Goal: Transaction & Acquisition: Purchase product/service

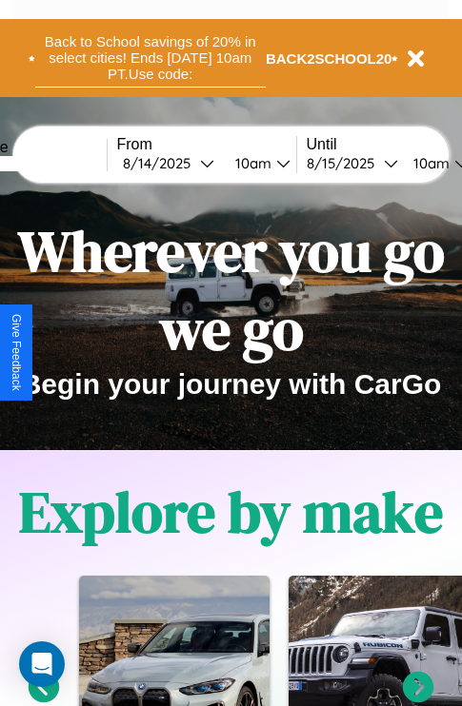
click at [149, 58] on button "Back to School savings of 20% in select cities! Ends 9/1 at 10am PT. Use code:" at bounding box center [150, 58] width 230 height 59
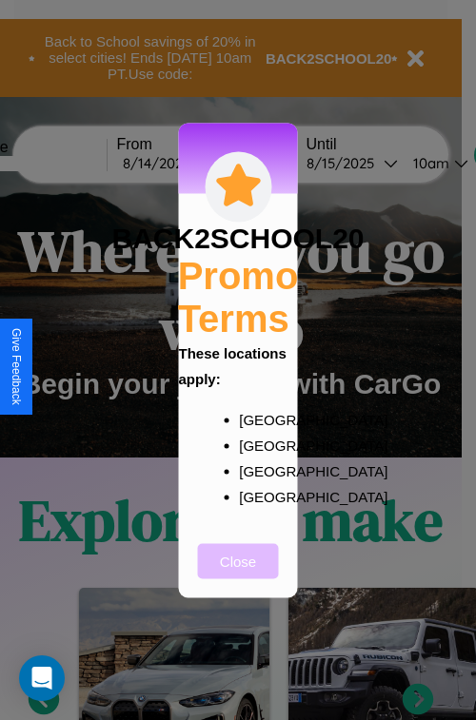
click at [238, 574] on button "Close" at bounding box center [238, 560] width 81 height 35
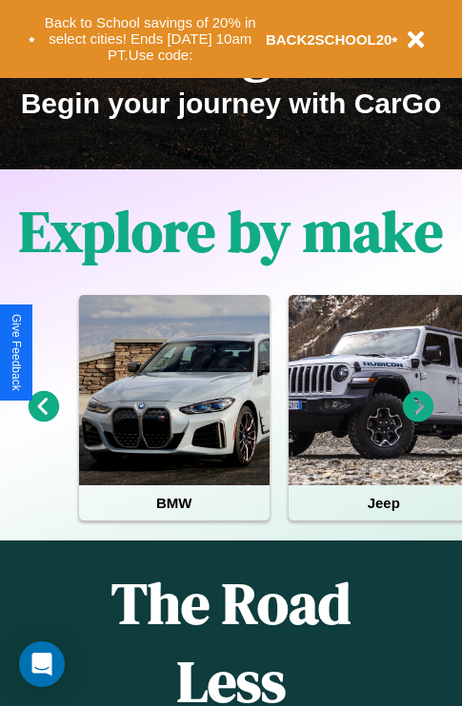
scroll to position [293, 0]
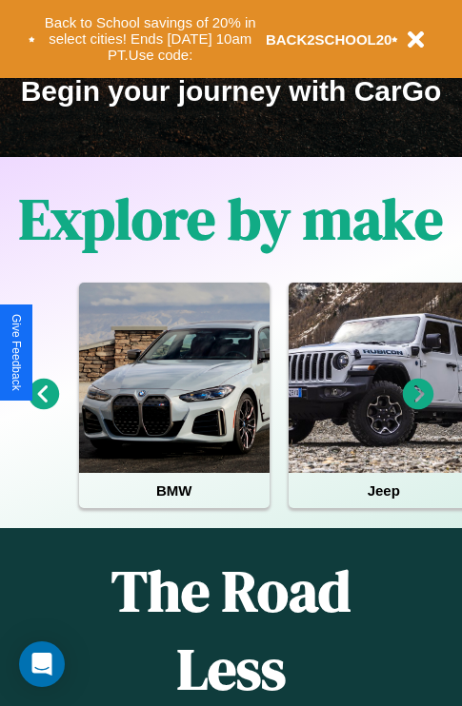
click at [418, 407] on icon at bounding box center [418, 394] width 31 height 31
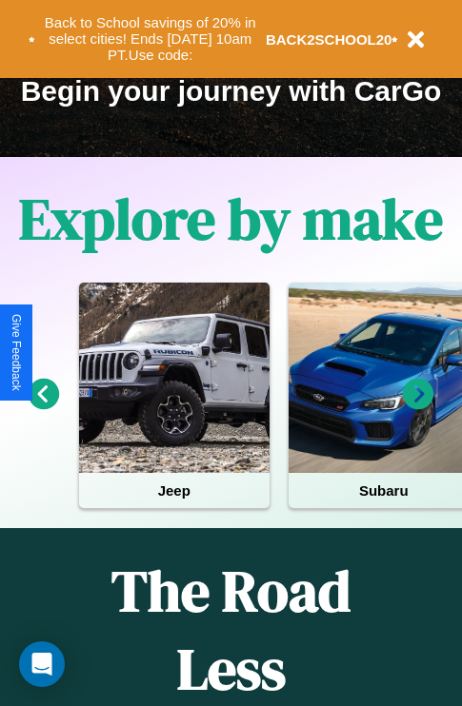
click at [418, 407] on icon at bounding box center [418, 394] width 31 height 31
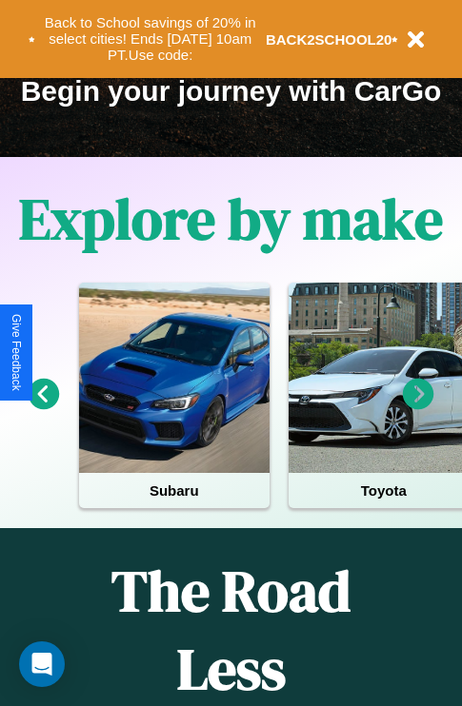
click at [418, 407] on icon at bounding box center [418, 394] width 31 height 31
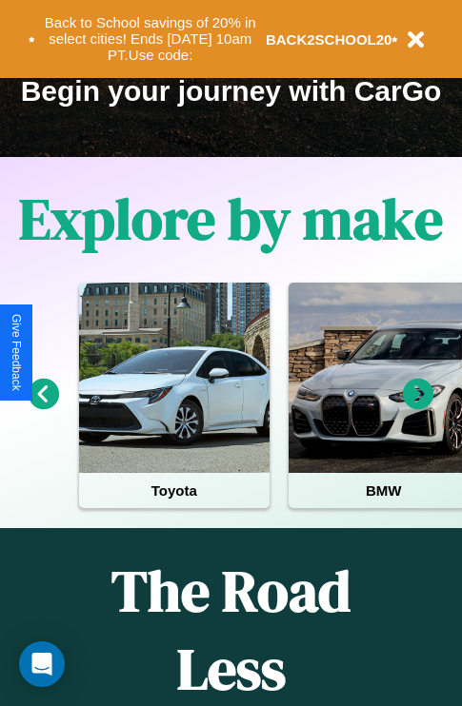
scroll to position [108, 227]
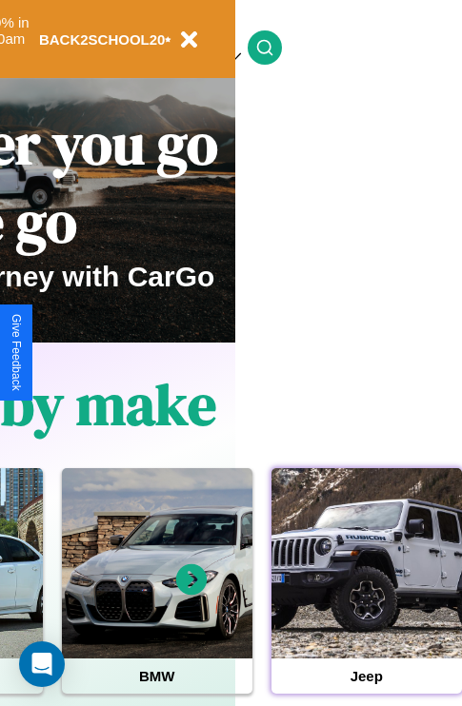
click at [365, 593] on div at bounding box center [366, 563] width 190 height 190
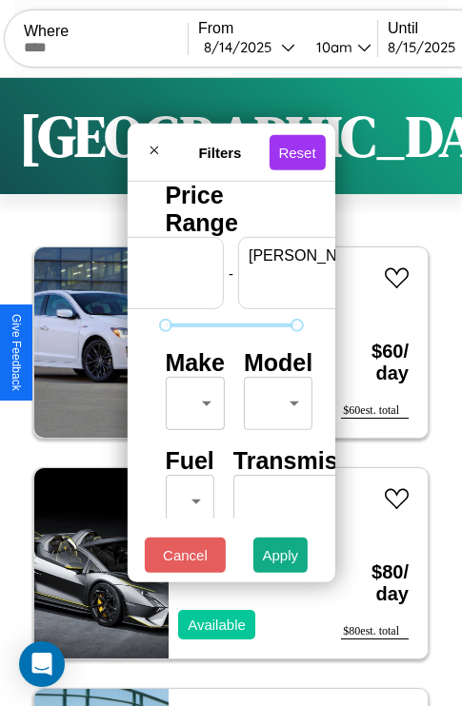
scroll to position [0, 118]
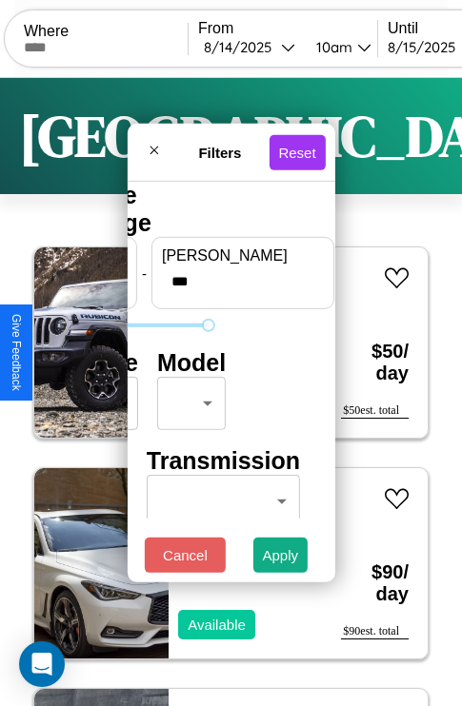
type input "***"
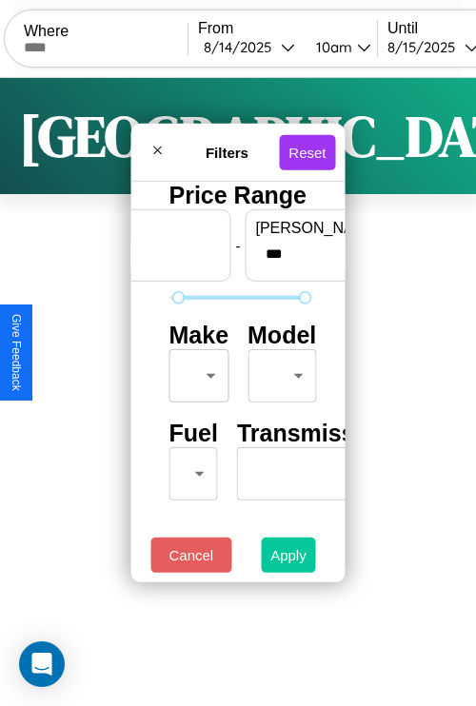
type input "**"
click at [287, 560] on button "Apply" at bounding box center [288, 555] width 55 height 35
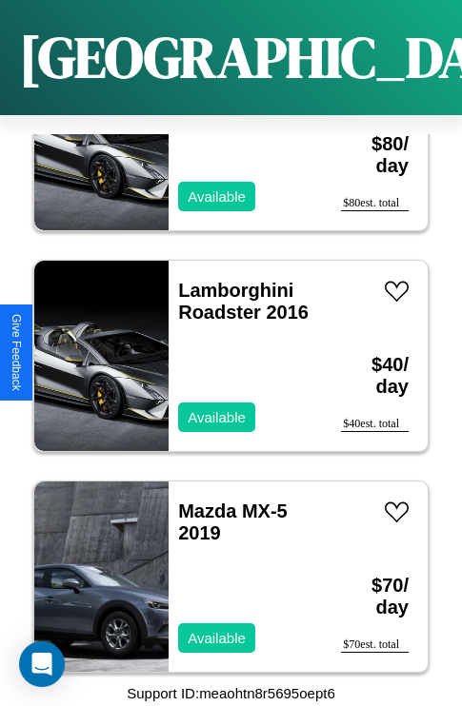
scroll to position [27231, 0]
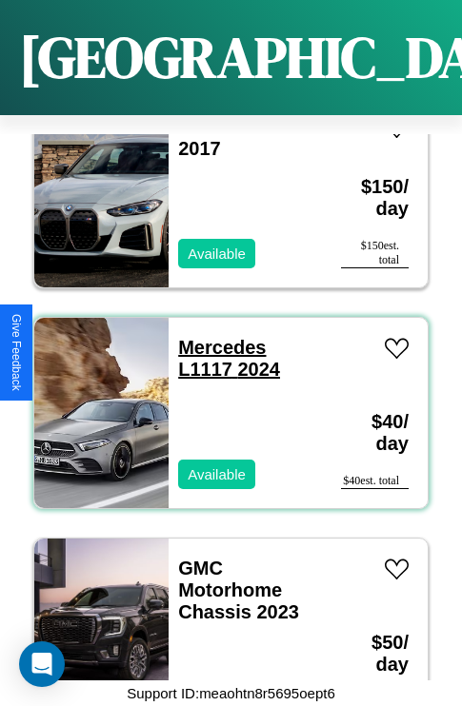
click at [216, 337] on link "Mercedes L1117 2024" at bounding box center [229, 358] width 102 height 43
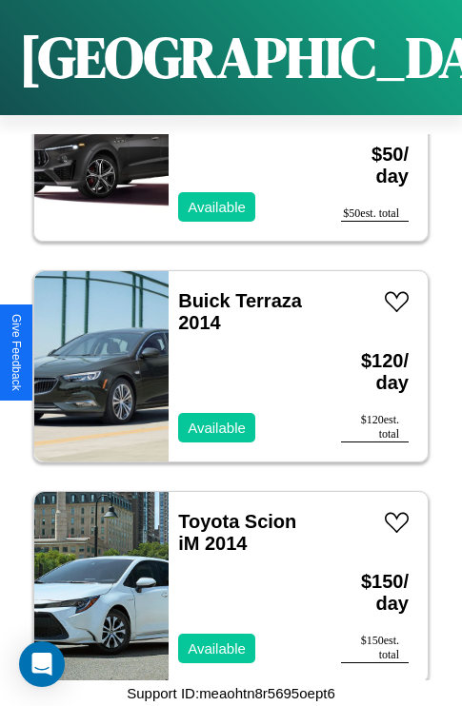
scroll to position [16632, 0]
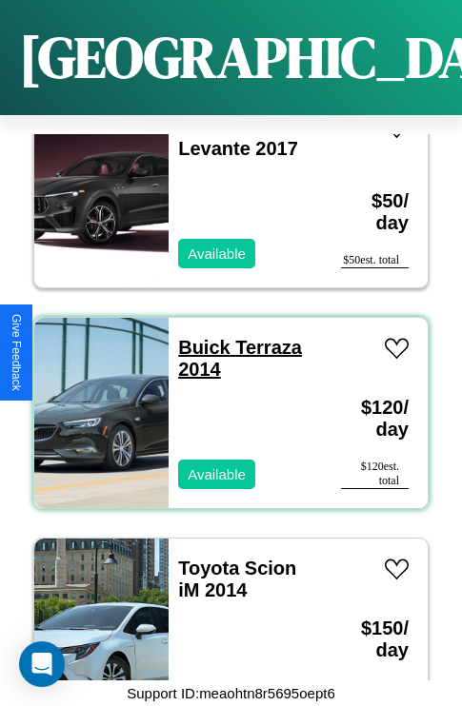
click at [198, 337] on link "Buick Terraza 2014" at bounding box center [240, 358] width 124 height 43
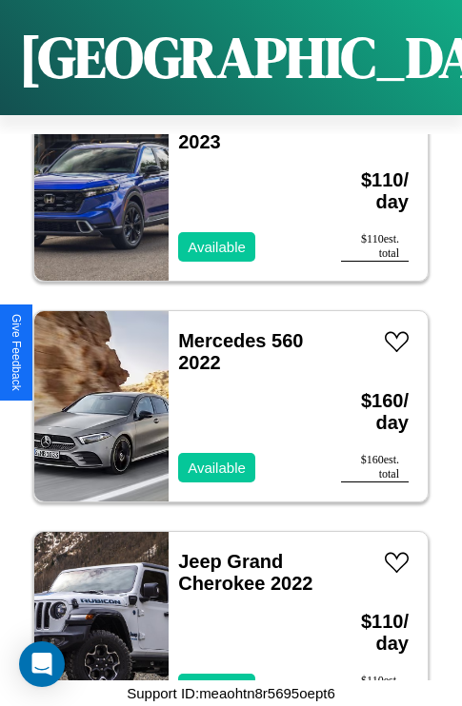
scroll to position [10229, 0]
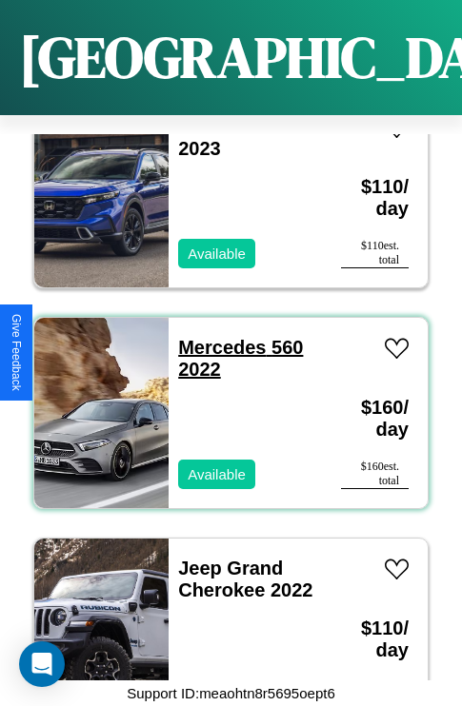
click at [216, 337] on link "Mercedes 560 2022" at bounding box center [240, 358] width 125 height 43
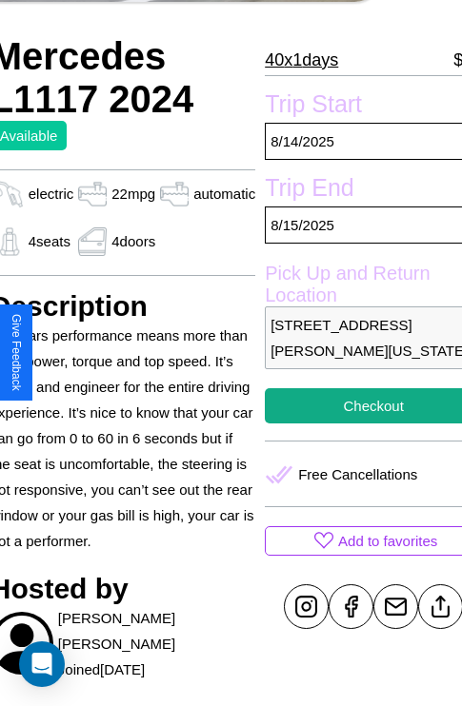
scroll to position [387, 91]
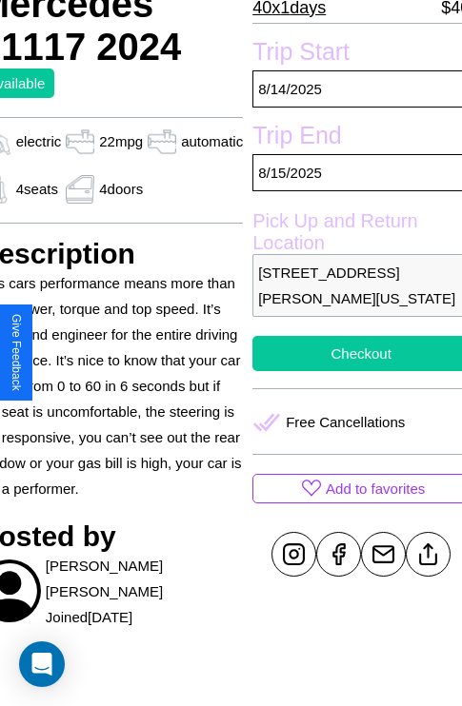
click at [352, 353] on button "Checkout" at bounding box center [360, 353] width 217 height 35
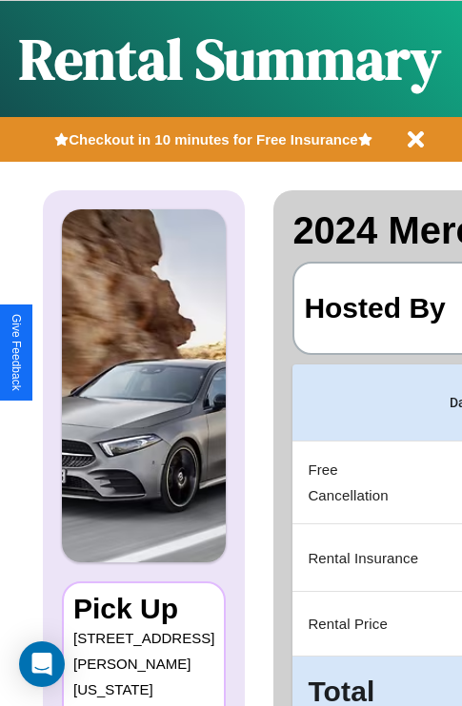
scroll to position [0, 360]
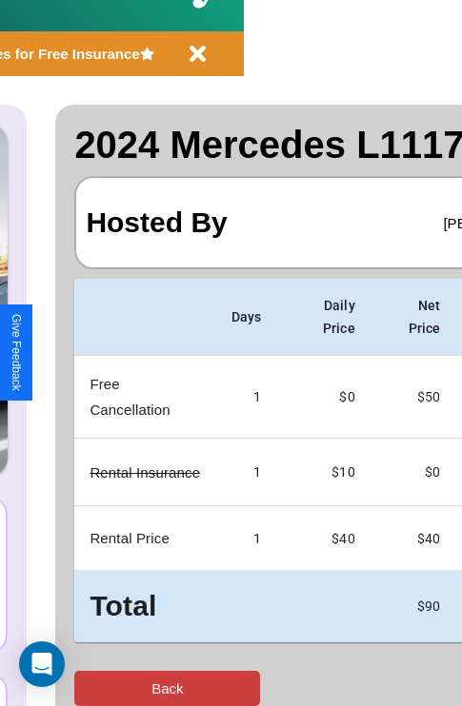
click at [92, 688] on button "Back" at bounding box center [167, 688] width 186 height 35
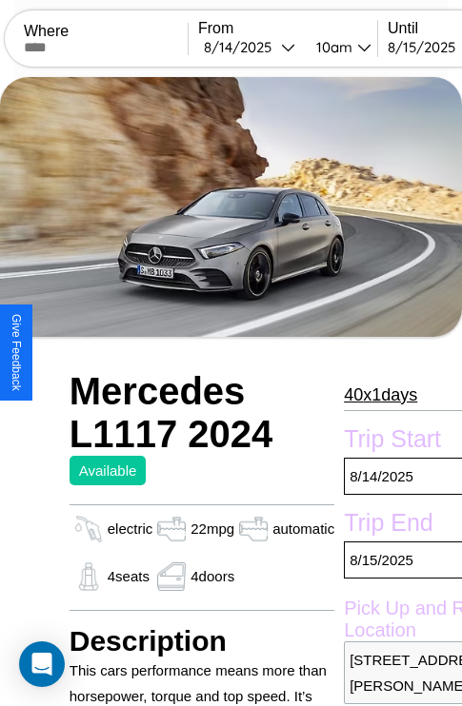
scroll to position [42, 0]
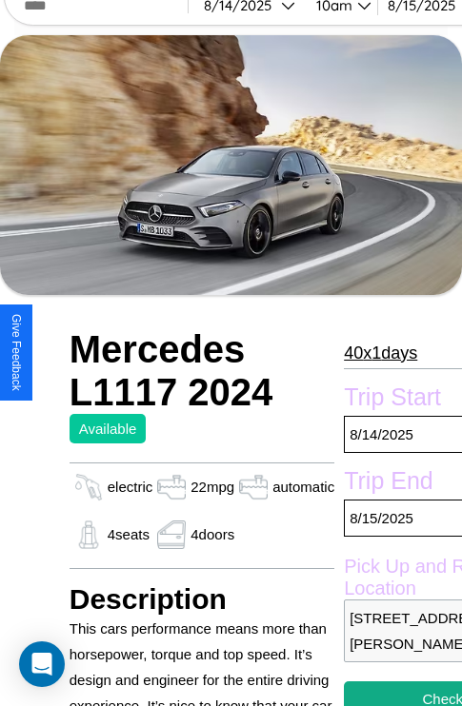
click at [379, 352] on p "40 x 1 days" at bounding box center [380, 353] width 73 height 30
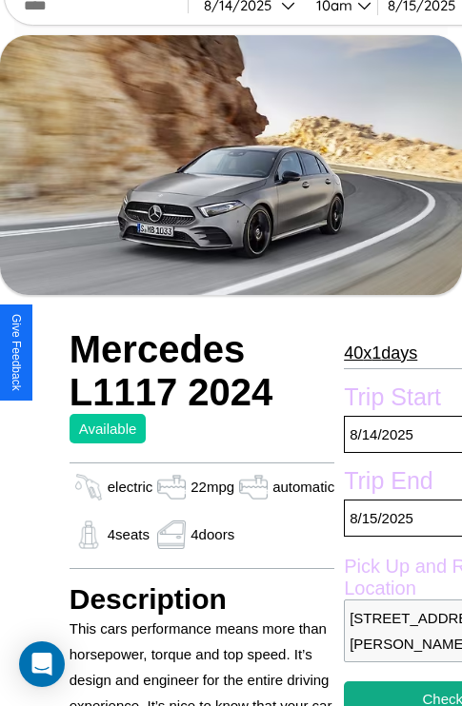
click at [379, 352] on p "40 x 1 days" at bounding box center [380, 353] width 73 height 30
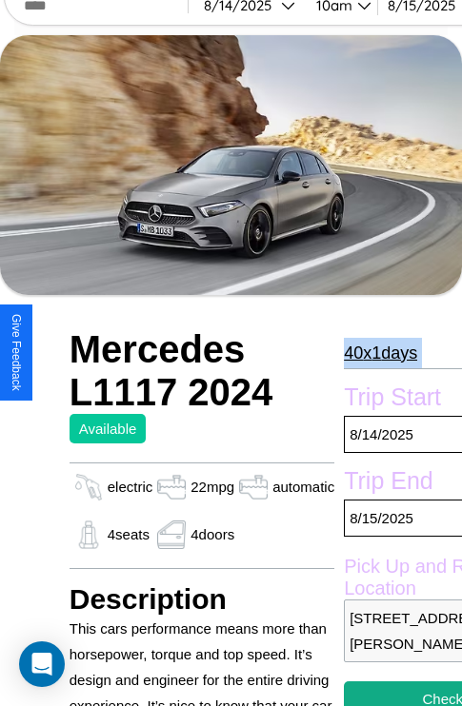
click at [379, 352] on p "40 x 1 days" at bounding box center [380, 353] width 73 height 30
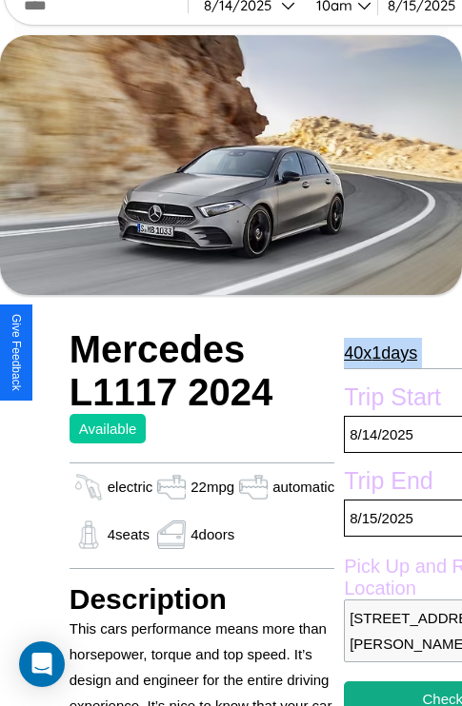
click at [379, 352] on p "40 x 1 days" at bounding box center [380, 353] width 73 height 30
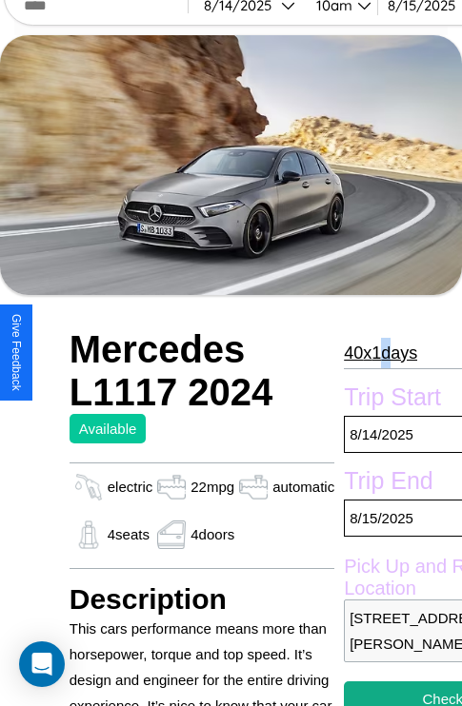
click at [379, 352] on p "40 x 1 days" at bounding box center [380, 353] width 73 height 30
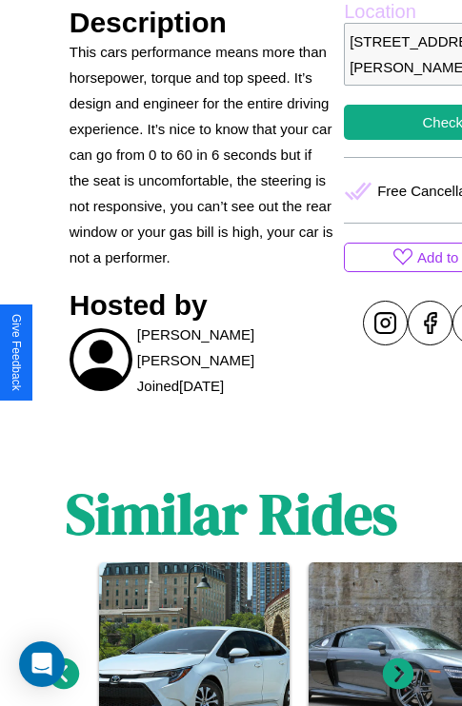
scroll to position [763, 0]
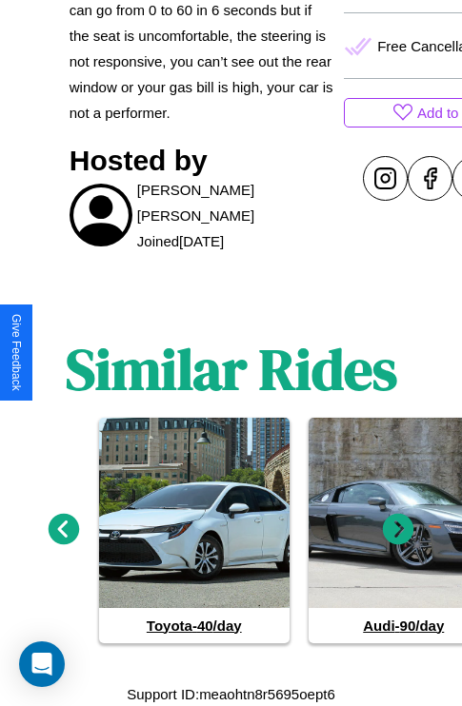
click at [398, 529] on icon at bounding box center [398, 528] width 31 height 31
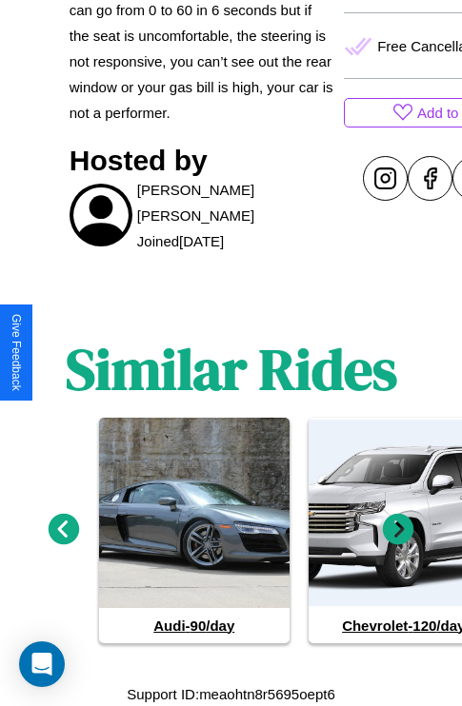
click at [398, 529] on icon at bounding box center [398, 528] width 31 height 31
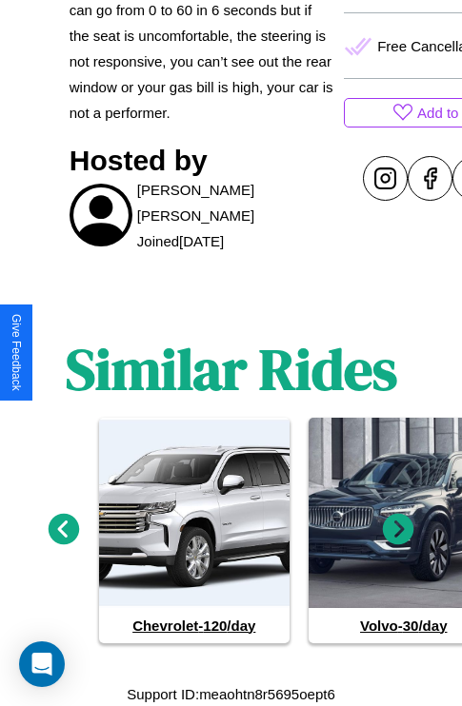
click at [398, 529] on icon at bounding box center [398, 528] width 31 height 31
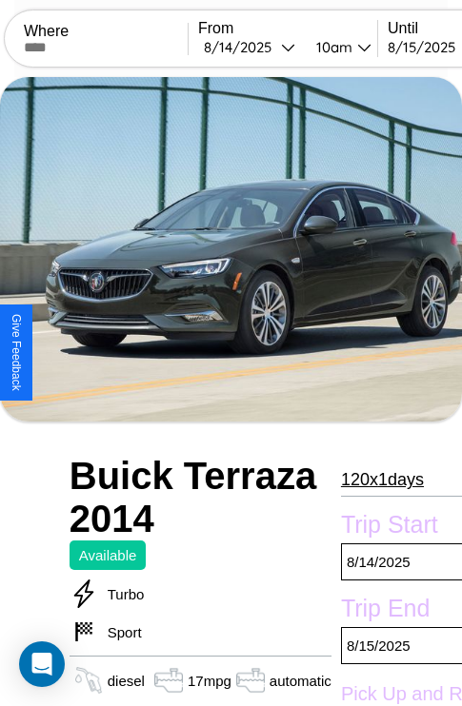
scroll to position [674, 65]
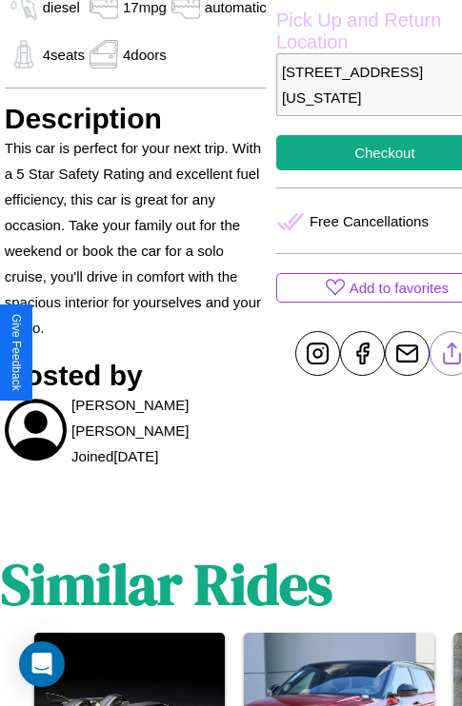
click at [451, 353] on line at bounding box center [451, 350] width 0 height 13
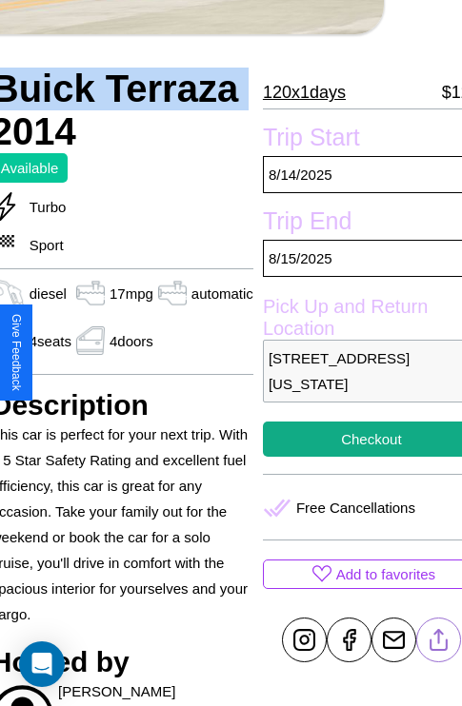
scroll to position [473, 84]
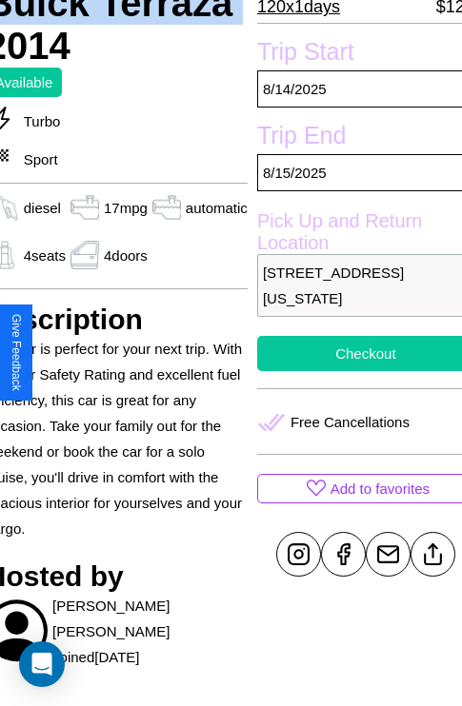
click at [352, 353] on button "Checkout" at bounding box center [365, 353] width 217 height 35
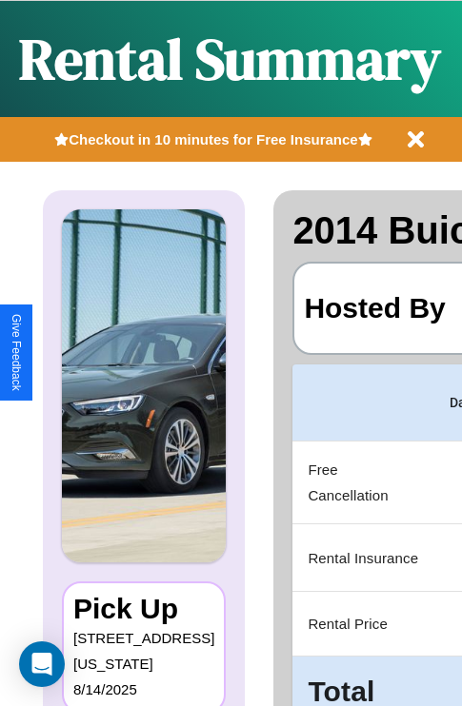
scroll to position [0, 360]
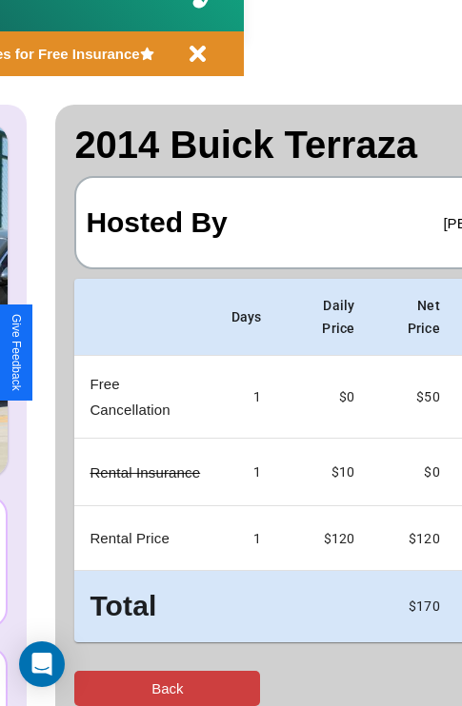
click at [92, 688] on button "Back" at bounding box center [167, 688] width 186 height 35
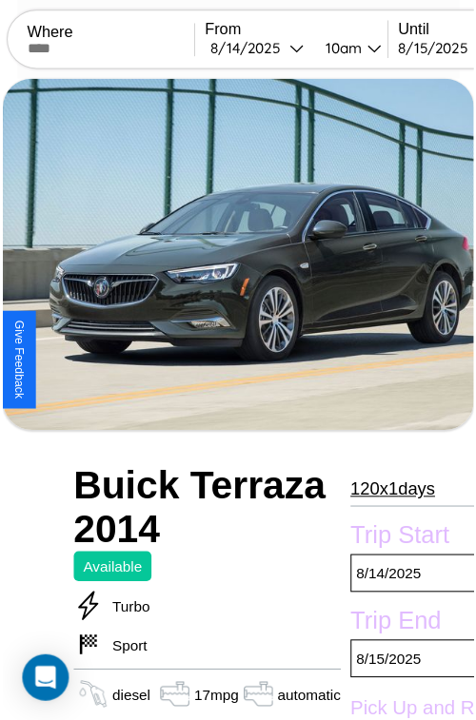
scroll to position [208, 84]
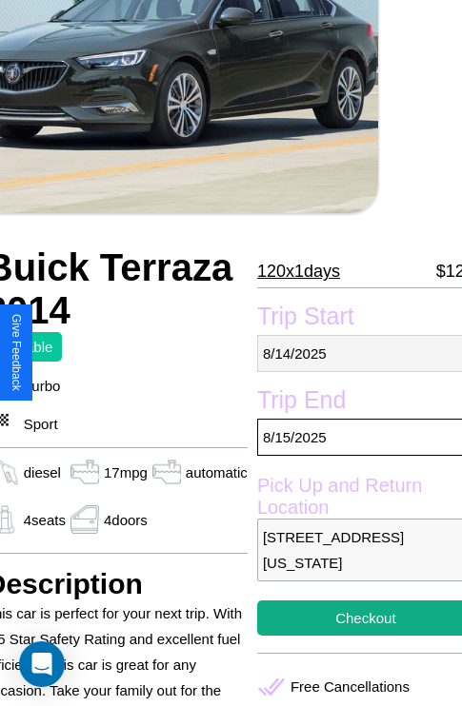
click at [352, 353] on p "8 / 14 / 2025" at bounding box center [365, 353] width 217 height 37
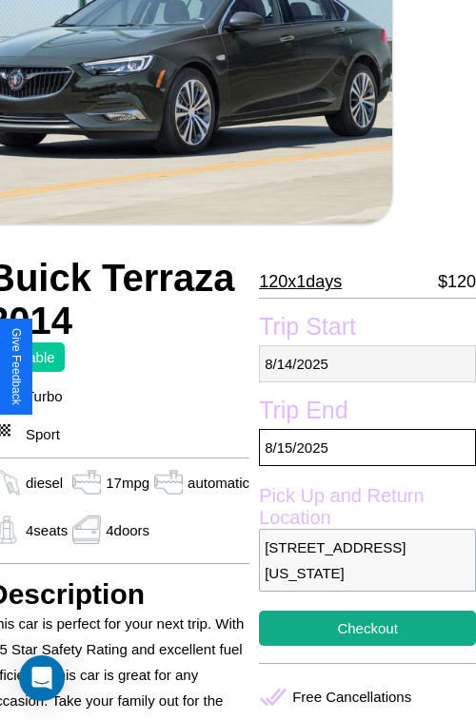
select select "*"
select select "****"
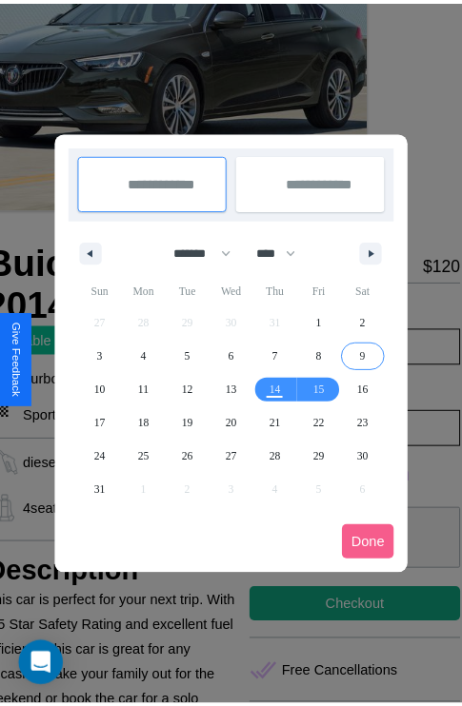
scroll to position [0, 84]
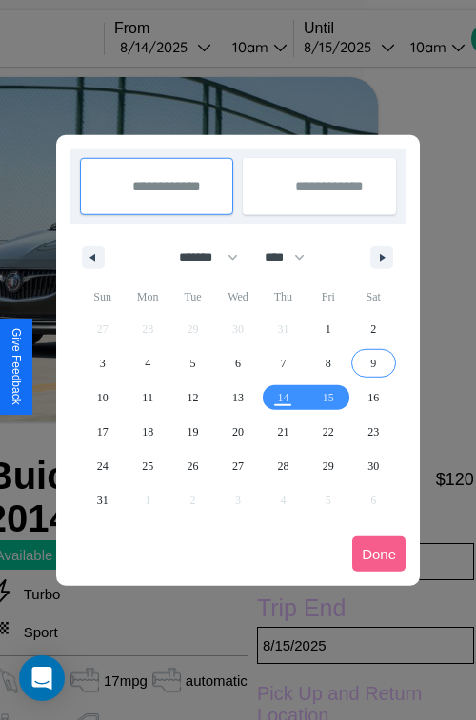
click at [191, 47] on div at bounding box center [238, 360] width 476 height 720
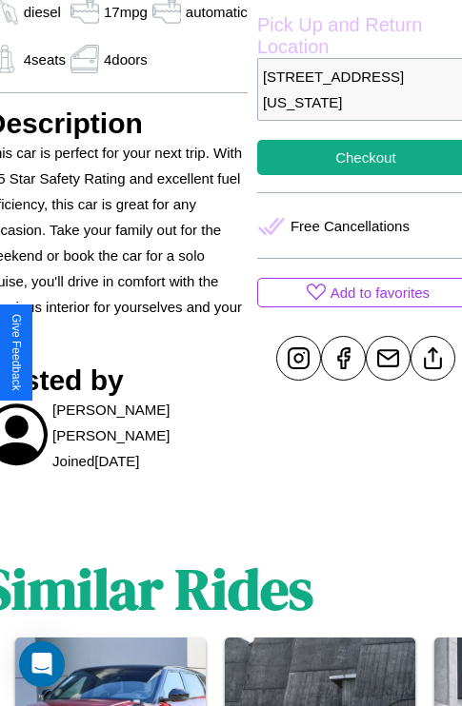
scroll to position [674, 84]
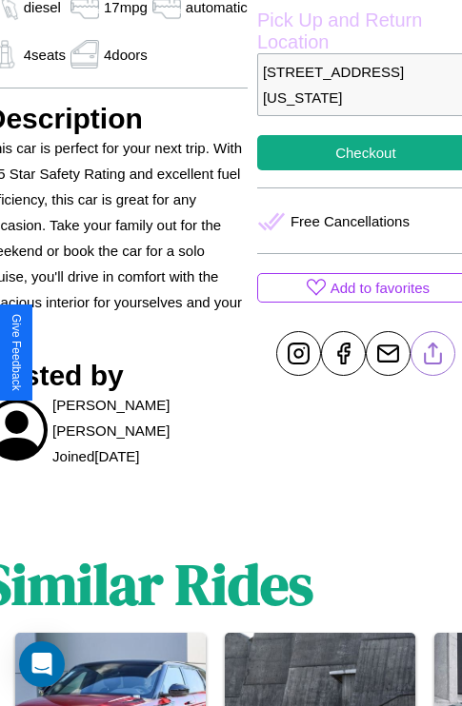
click at [432, 353] on line at bounding box center [432, 350] width 0 height 13
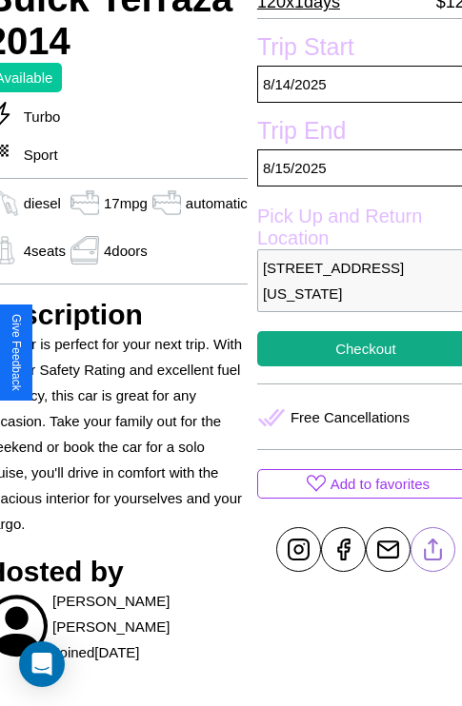
scroll to position [473, 84]
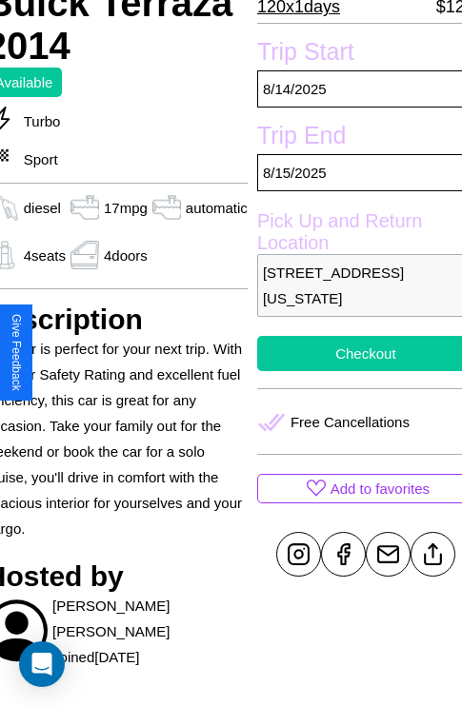
click at [352, 353] on button "Checkout" at bounding box center [365, 353] width 217 height 35
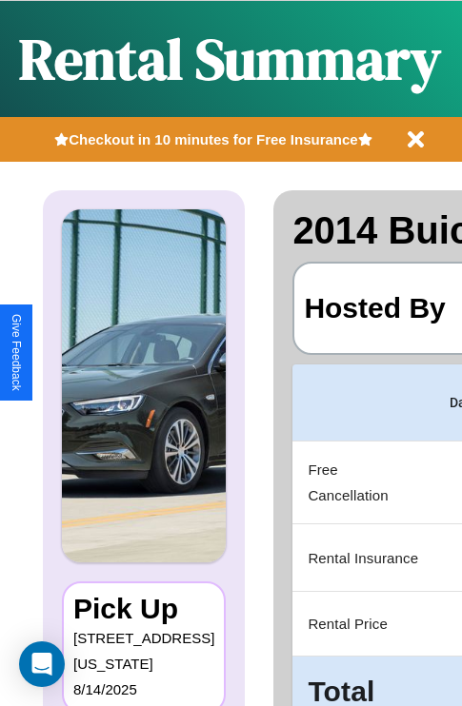
scroll to position [0, 360]
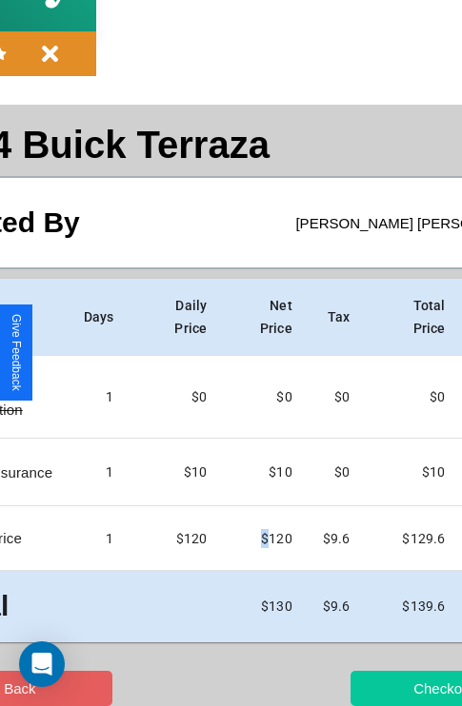
click at [368, 688] on button "Checkout" at bounding box center [443, 688] width 186 height 35
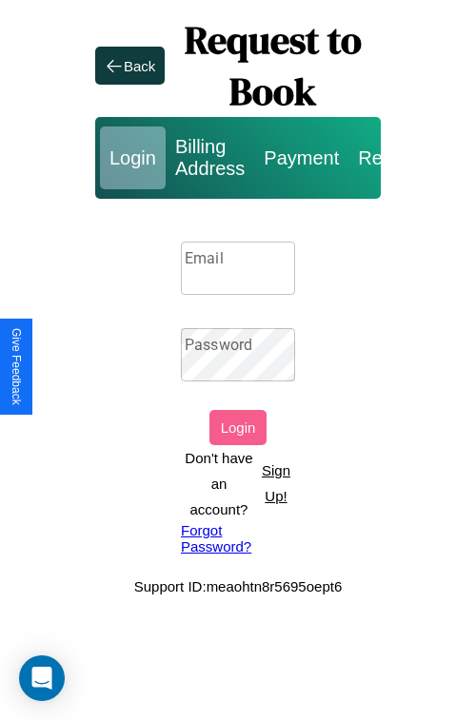
click at [275, 483] on p "Sign Up!" at bounding box center [276, 483] width 38 height 51
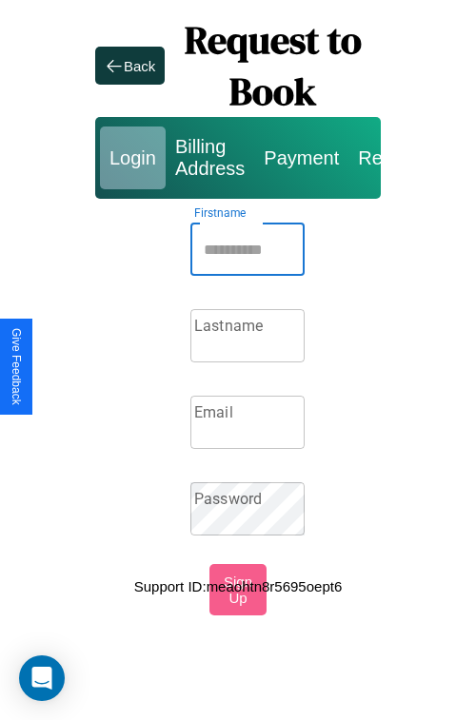
click at [247, 249] on input "Firstname" at bounding box center [247, 249] width 114 height 53
type input "********"
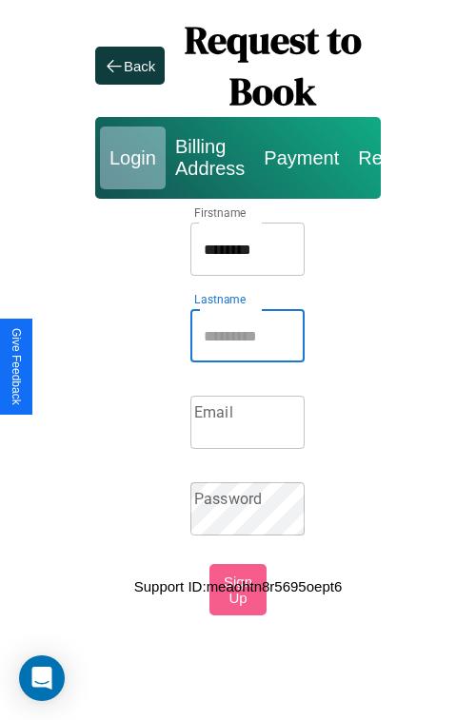
click at [247, 336] on input "Lastname" at bounding box center [247, 335] width 114 height 53
type input "********"
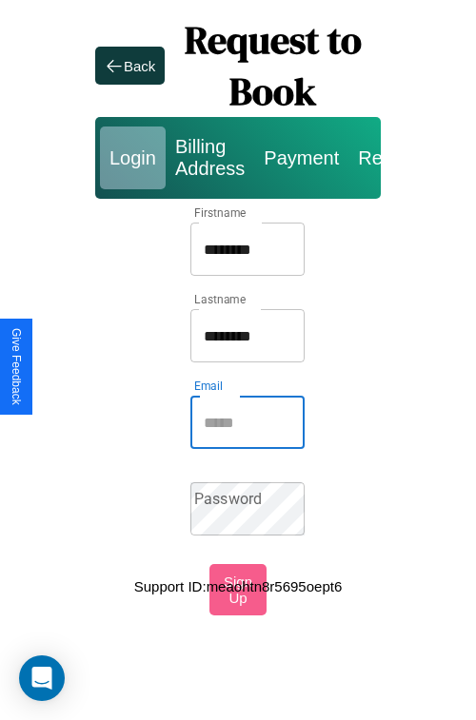
click at [247, 423] on input "Email" at bounding box center [247, 422] width 114 height 53
type input "**********"
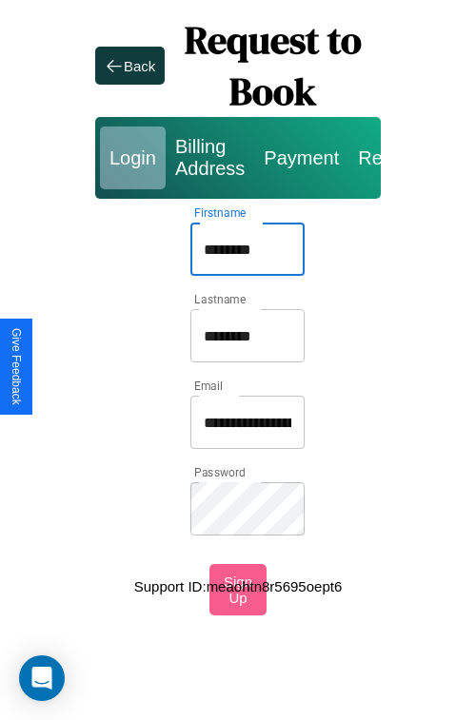
click at [247, 249] on input "********" at bounding box center [247, 249] width 114 height 53
type input "**********"
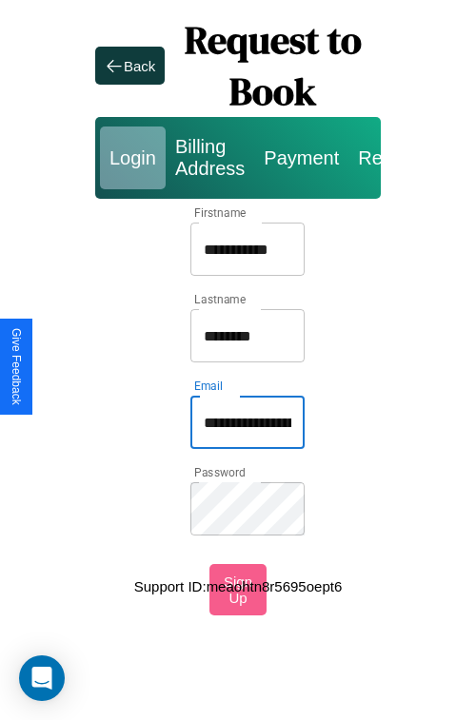
click at [247, 423] on input "**********" at bounding box center [247, 422] width 114 height 53
type input "**********"
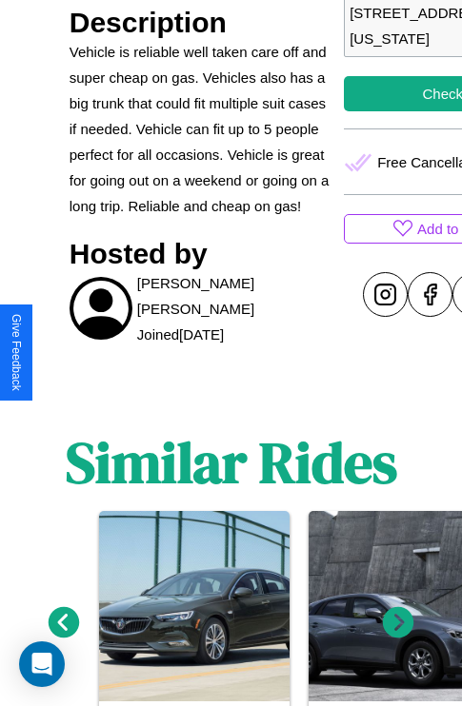
scroll to position [740, 0]
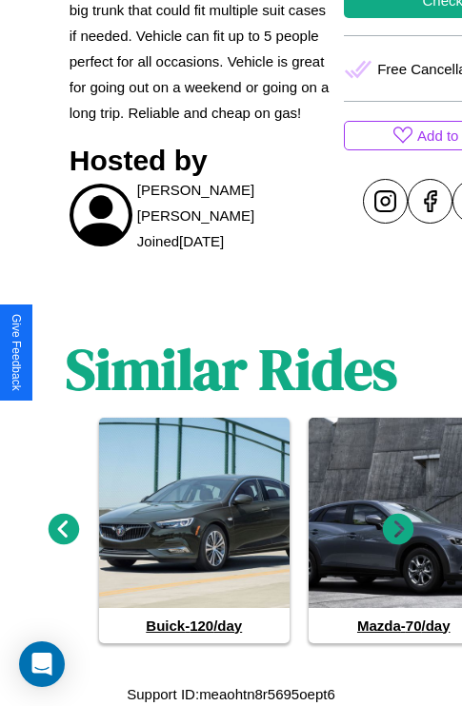
click at [398, 529] on icon at bounding box center [398, 528] width 31 height 31
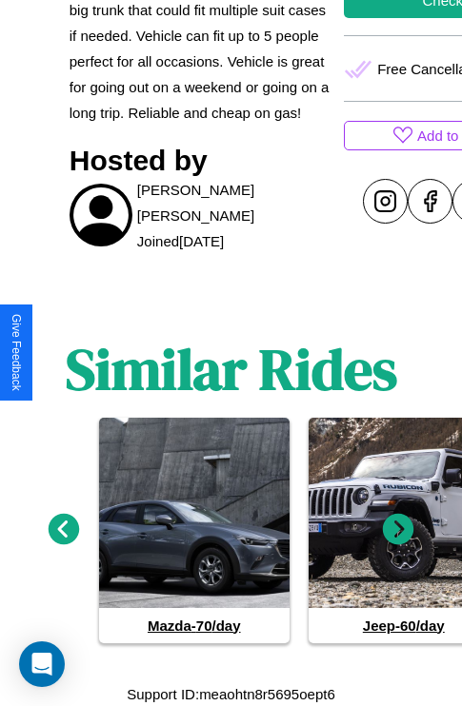
click at [398, 529] on icon at bounding box center [398, 528] width 31 height 31
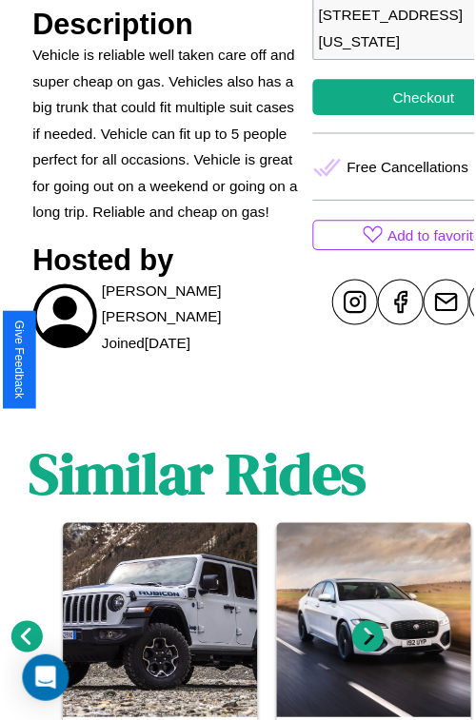
scroll to position [523, 91]
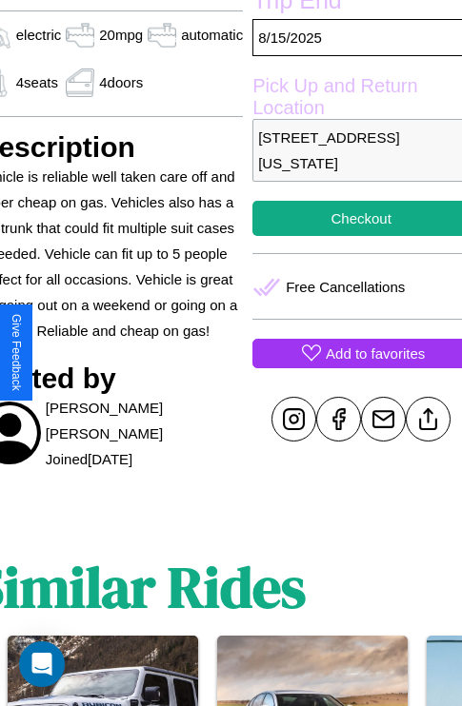
click at [352, 353] on p "Add to favorites" at bounding box center [375, 354] width 99 height 26
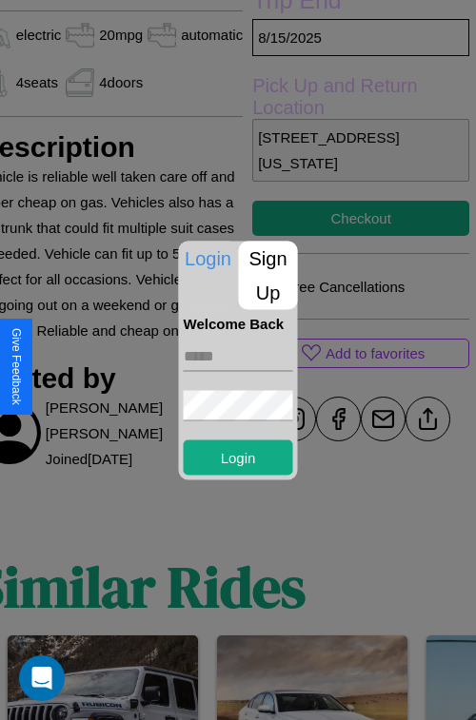
click at [238, 356] on input "text" at bounding box center [238, 356] width 109 height 30
type input "**********"
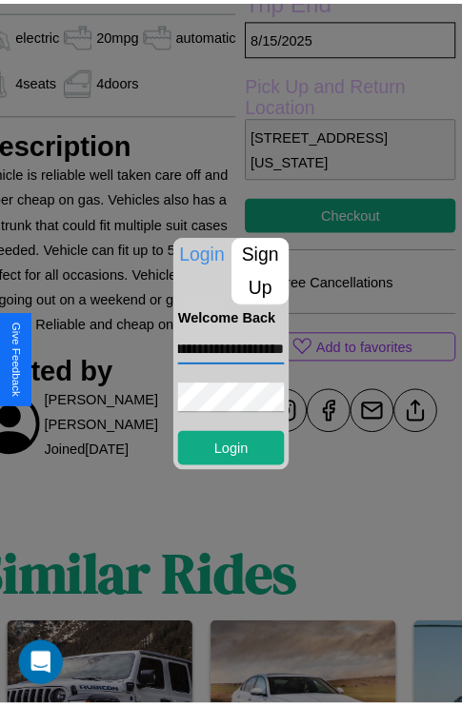
scroll to position [0, 0]
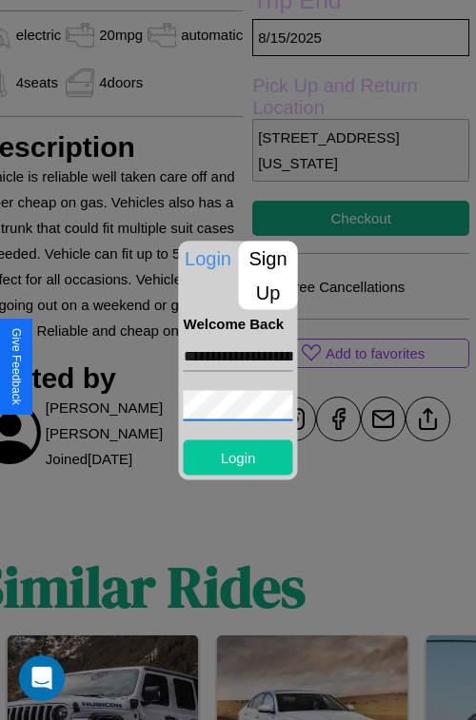
click at [238, 457] on button "Login" at bounding box center [238, 457] width 109 height 35
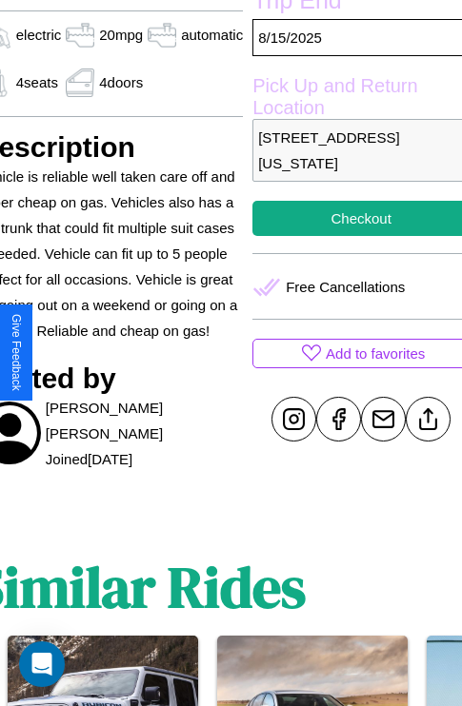
scroll to position [523, 91]
